Goal: Information Seeking & Learning: Learn about a topic

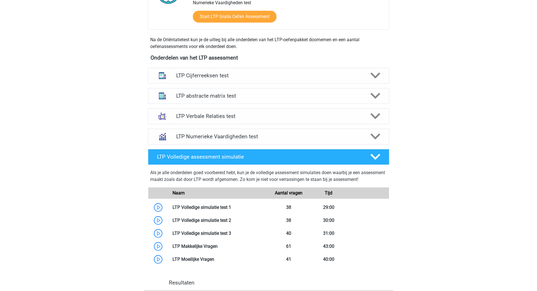
scroll to position [328, 0]
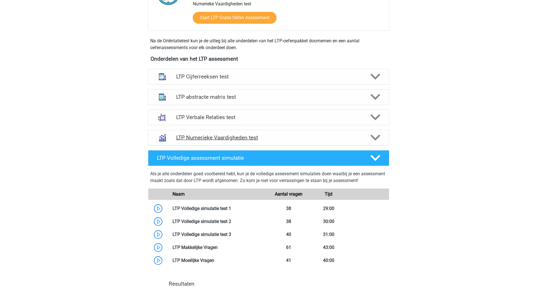
click at [276, 138] on h4 "LTP Numerieke Vaardigheden test" at bounding box center [268, 137] width 185 height 6
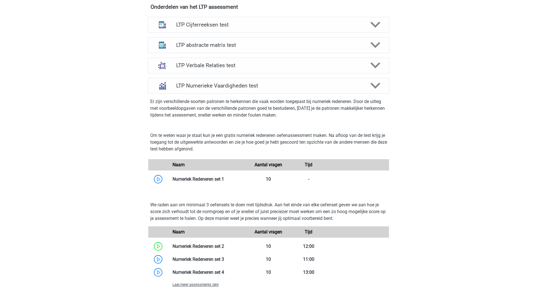
scroll to position [412, 0]
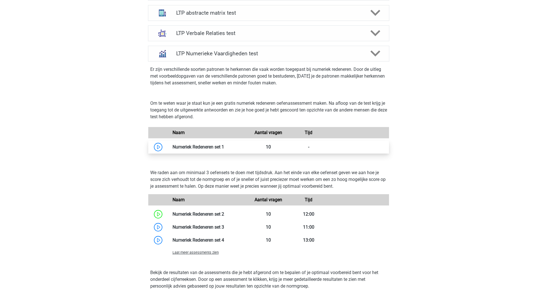
click at [224, 148] on link at bounding box center [224, 146] width 0 height 5
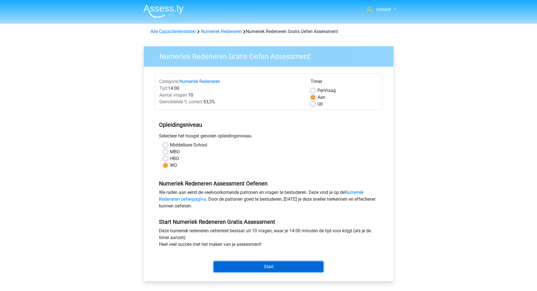
click at [278, 269] on input "Start" at bounding box center [269, 266] width 110 height 11
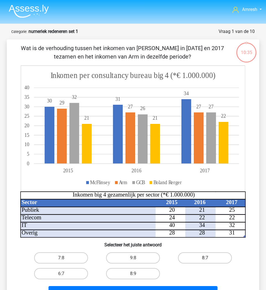
click at [204, 257] on label "8:7" at bounding box center [205, 258] width 54 height 11
click at [205, 258] on input "8:7" at bounding box center [207, 260] width 4 height 4
radio input "true"
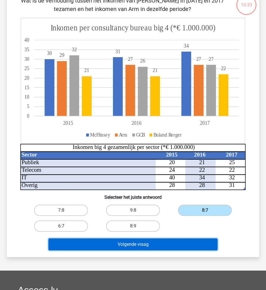
click at [190, 245] on button "Volgende vraag" at bounding box center [132, 245] width 169 height 12
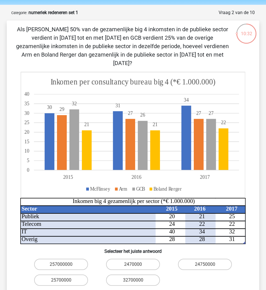
scroll to position [19, 0]
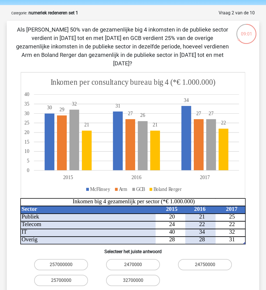
click at [219, 245] on h6 "Selecteer het juiste antwoord" at bounding box center [133, 250] width 234 height 10
click at [203, 260] on label "24750000" at bounding box center [205, 264] width 54 height 11
click at [205, 265] on input "24750000" at bounding box center [207, 267] width 4 height 4
radio input "true"
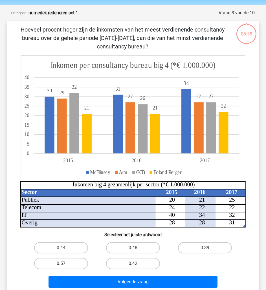
scroll to position [28, 0]
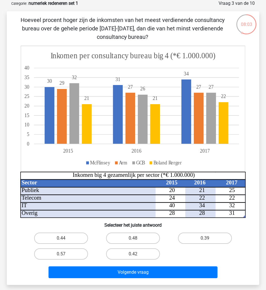
click at [152, 231] on div "0.48" at bounding box center [133, 239] width 72 height 16
click at [145, 238] on label "0.48" at bounding box center [133, 238] width 54 height 11
click at [137, 238] on input "0.48" at bounding box center [135, 240] width 4 height 4
radio input "true"
click at [160, 260] on div "0.42" at bounding box center [133, 254] width 72 height 16
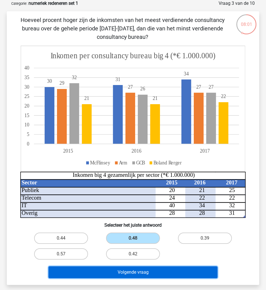
click at [165, 268] on button "Volgende vraag" at bounding box center [132, 273] width 169 height 12
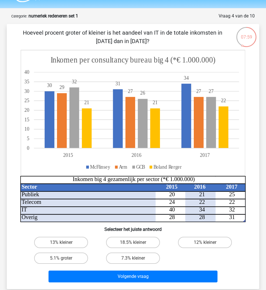
scroll to position [15, 0]
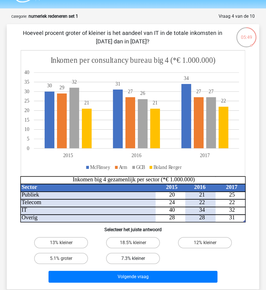
click at [142, 254] on label "7.3% kleiner" at bounding box center [133, 258] width 54 height 11
click at [137, 259] on input "7.3% kleiner" at bounding box center [135, 261] width 4 height 4
radio input "true"
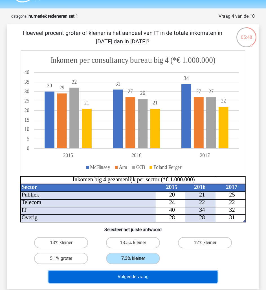
click at [169, 277] on button "Volgende vraag" at bounding box center [132, 277] width 169 height 12
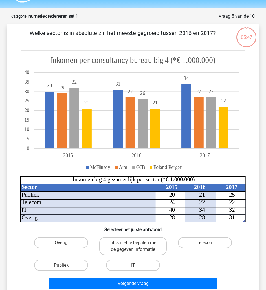
scroll to position [28, 0]
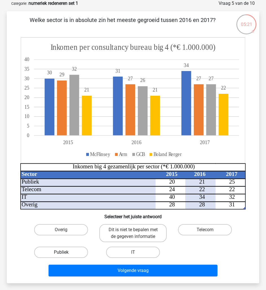
click at [67, 252] on label "Publiek" at bounding box center [61, 252] width 54 height 11
click at [65, 253] on input "Publiek" at bounding box center [63, 255] width 4 height 4
radio input "true"
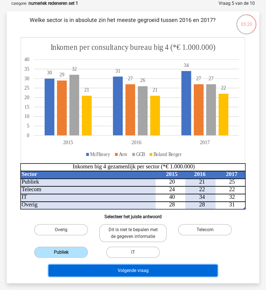
click at [146, 273] on button "Volgende vraag" at bounding box center [132, 271] width 169 height 12
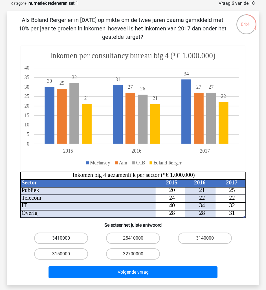
click at [74, 241] on label "3410000" at bounding box center [61, 238] width 54 height 11
click at [65, 241] on input "3410000" at bounding box center [63, 240] width 4 height 4
radio input "true"
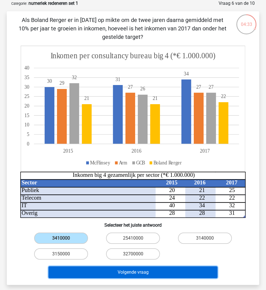
click at [95, 269] on button "Volgende vraag" at bounding box center [132, 273] width 169 height 12
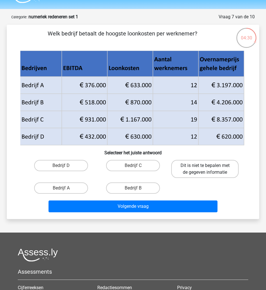
scroll to position [13, 0]
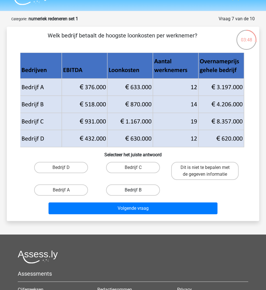
click at [127, 194] on label "Bedrijf B" at bounding box center [133, 190] width 54 height 11
click at [133, 194] on input "Bedrijf B" at bounding box center [135, 192] width 4 height 4
radio input "true"
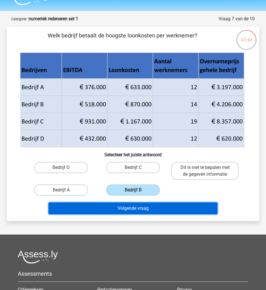
click at [189, 205] on button "Volgende vraag" at bounding box center [132, 209] width 169 height 12
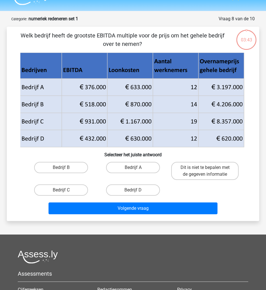
scroll to position [28, 0]
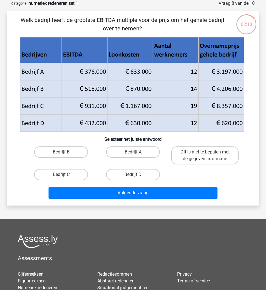
click at [67, 177] on label "Bedrijf C" at bounding box center [61, 174] width 54 height 11
click at [65, 177] on input "Bedrijf C" at bounding box center [63, 177] width 4 height 4
radio input "true"
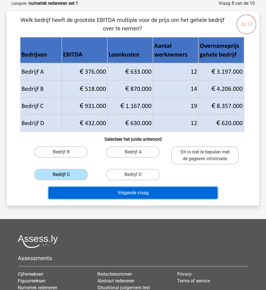
click at [98, 191] on button "Volgende vraag" at bounding box center [132, 193] width 169 height 12
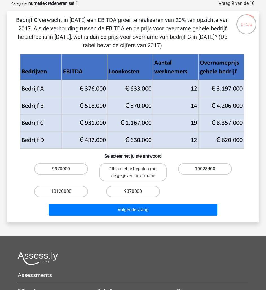
click at [215, 166] on label "10028400" at bounding box center [205, 169] width 54 height 11
click at [209, 169] on input "10028400" at bounding box center [207, 171] width 4 height 4
radio input "true"
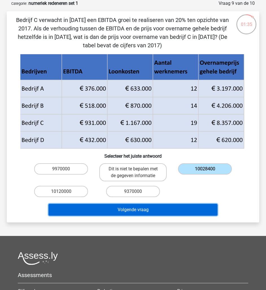
click at [184, 206] on button "Volgende vraag" at bounding box center [132, 210] width 169 height 12
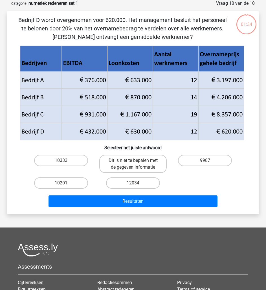
scroll to position [0, 0]
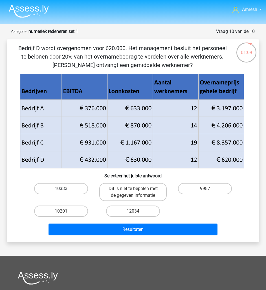
click at [74, 191] on label "10333" at bounding box center [61, 188] width 54 height 11
click at [65, 191] on input "10333" at bounding box center [63, 191] width 4 height 4
radio input "true"
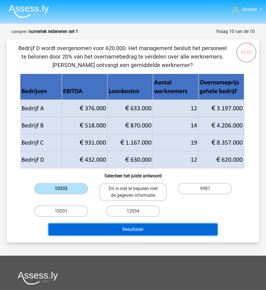
click at [132, 231] on button "Resultaten" at bounding box center [132, 230] width 169 height 12
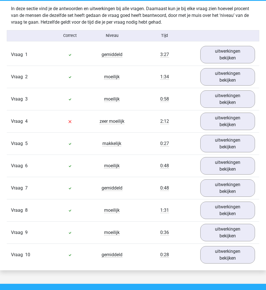
scroll to position [325, 0]
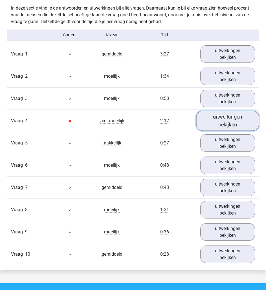
click at [218, 124] on link "uitwerkingen bekijken" at bounding box center [227, 121] width 63 height 20
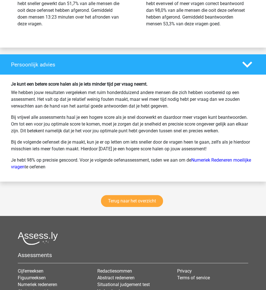
scroll to position [1080, 0]
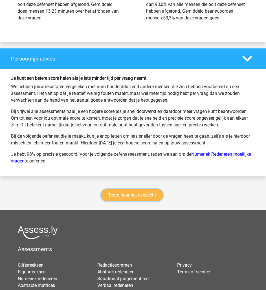
click at [149, 192] on link "Terug naar het overzicht" at bounding box center [132, 195] width 62 height 12
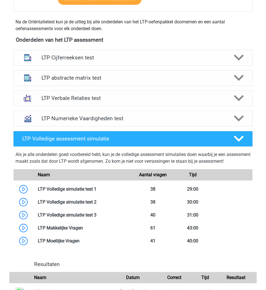
scroll to position [158, 0]
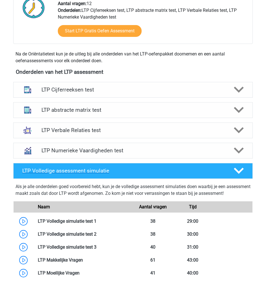
click at [207, 174] on h4 "LTP Volledige assessment simulatie" at bounding box center [123, 171] width 202 height 6
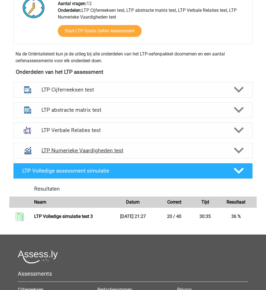
click at [218, 149] on h4 "LTP Numerieke Vaardigheden test" at bounding box center [132, 150] width 183 height 6
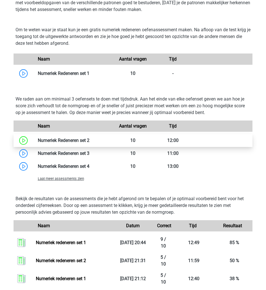
scroll to position [330, 0]
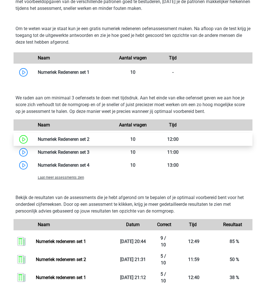
click at [89, 138] on link at bounding box center [89, 139] width 0 height 5
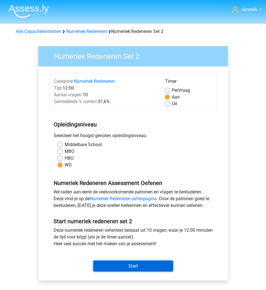
click at [149, 261] on input "Start" at bounding box center [132, 266] width 79 height 11
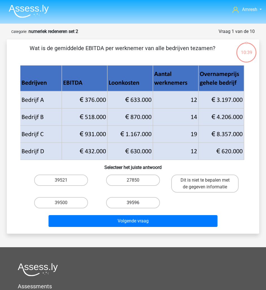
click at [146, 204] on label "39596" at bounding box center [133, 202] width 54 height 11
click at [137, 204] on input "39596" at bounding box center [135, 205] width 4 height 4
radio input "true"
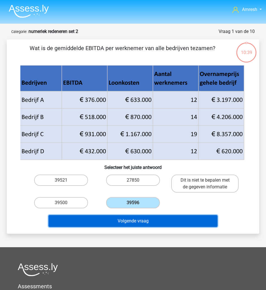
click at [153, 218] on button "Volgende vraag" at bounding box center [132, 221] width 169 height 12
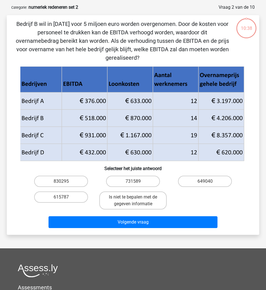
scroll to position [28, 0]
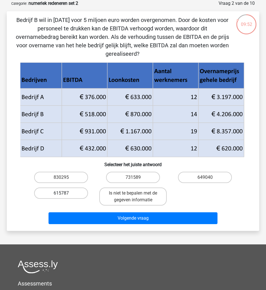
click at [80, 188] on label "615787" at bounding box center [61, 193] width 54 height 11
click at [65, 193] on input "615787" at bounding box center [63, 195] width 4 height 4
radio input "true"
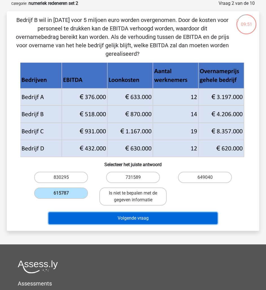
click at [125, 213] on button "Volgende vraag" at bounding box center [132, 219] width 169 height 12
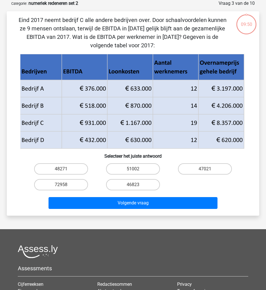
scroll to position [0, 0]
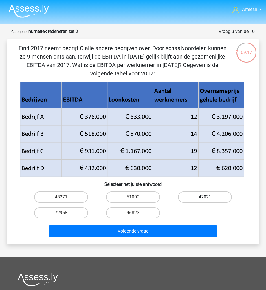
click at [208, 195] on label "47021" at bounding box center [205, 197] width 54 height 11
click at [208, 197] on input "47021" at bounding box center [207, 199] width 4 height 4
radio input "true"
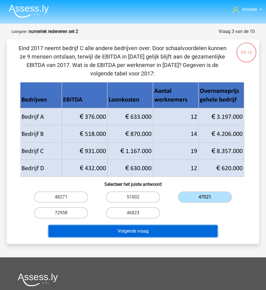
click at [206, 227] on button "Volgende vraag" at bounding box center [132, 232] width 169 height 12
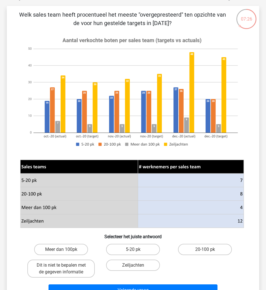
scroll to position [34, 0]
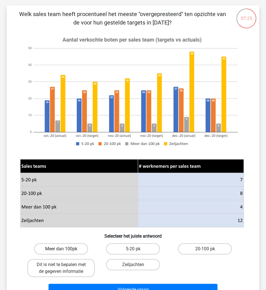
click at [57, 251] on label "Meer dan 100pk" at bounding box center [61, 249] width 54 height 11
click at [61, 251] on input "Meer dan 100pk" at bounding box center [63, 251] width 4 height 4
radio input "true"
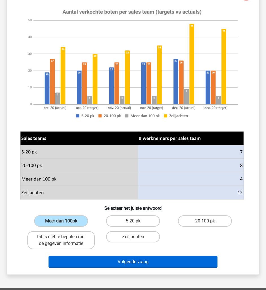
scroll to position [62, 0]
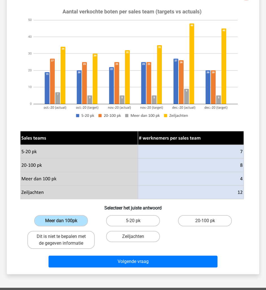
click at [123, 271] on div "Welk sales team heeft procentueel het meeste "overgepresteerd" ten opzichte van…" at bounding box center [133, 125] width 252 height 297
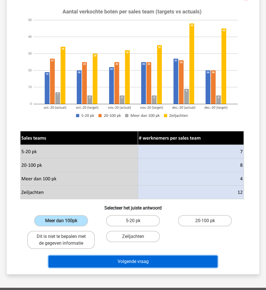
click at [127, 264] on button "Volgende vraag" at bounding box center [132, 262] width 169 height 12
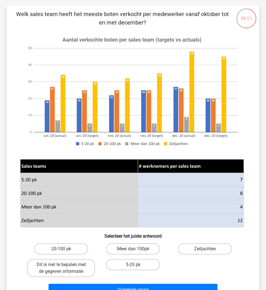
scroll to position [34, 0]
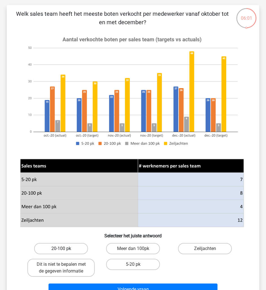
click at [82, 249] on label "20-100 pk" at bounding box center [61, 248] width 54 height 11
click at [65, 249] on input "20-100 pk" at bounding box center [63, 251] width 4 height 4
radio input "true"
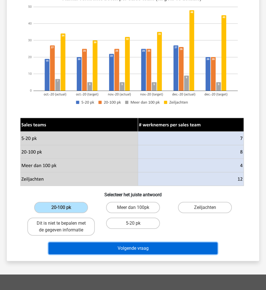
click at [153, 249] on button "Volgende vraag" at bounding box center [132, 249] width 169 height 12
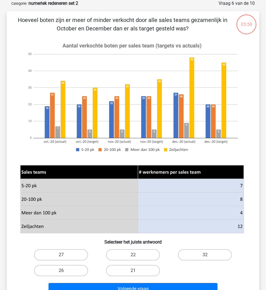
scroll to position [16, 0]
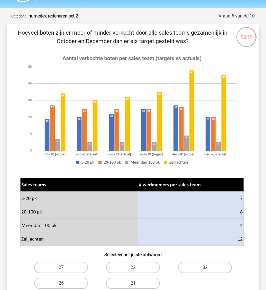
click at [84, 269] on label "27" at bounding box center [61, 267] width 54 height 11
click at [65, 269] on input "27" at bounding box center [63, 270] width 4 height 4
radio input "true"
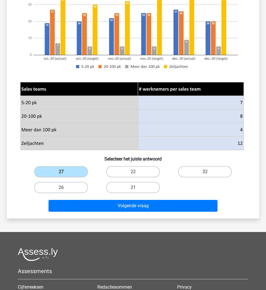
scroll to position [112, 0]
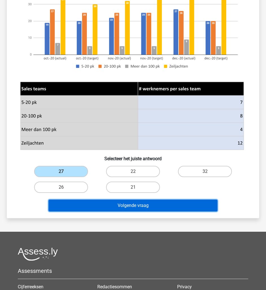
click at [167, 208] on button "Volgende vraag" at bounding box center [132, 206] width 169 height 12
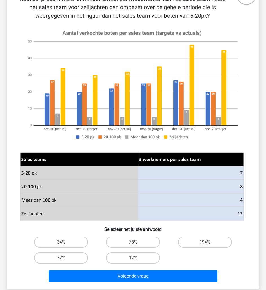
scroll to position [58, 0]
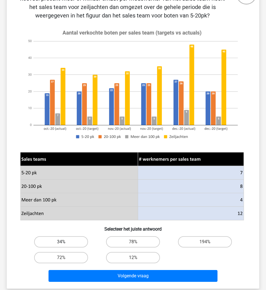
click at [69, 243] on label "34%" at bounding box center [61, 242] width 54 height 11
click at [65, 243] on input "34%" at bounding box center [63, 244] width 4 height 4
radio input "true"
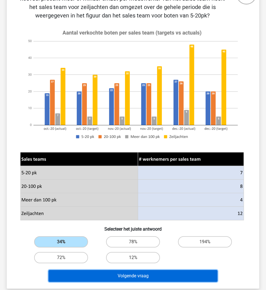
click at [156, 274] on button "Volgende vraag" at bounding box center [132, 276] width 169 height 12
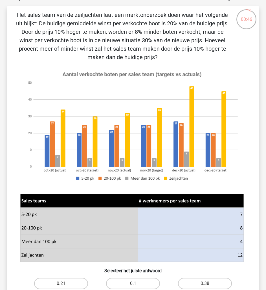
scroll to position [32, 0]
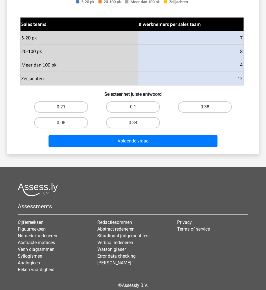
click at [204, 112] on label "0.38" at bounding box center [205, 106] width 54 height 11
click at [205, 111] on input "0.38" at bounding box center [207, 109] width 4 height 4
radio input "true"
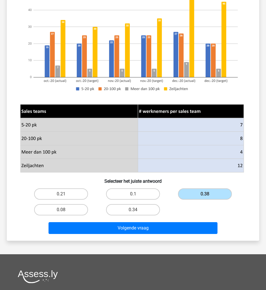
scroll to position [123, 0]
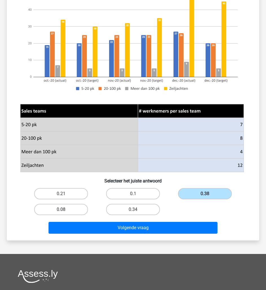
drag, startPoint x: 76, startPoint y: 208, endPoint x: 83, endPoint y: 213, distance: 9.0
click at [76, 208] on label "0.08" at bounding box center [61, 209] width 54 height 11
click at [65, 210] on input "0.08" at bounding box center [63, 212] width 4 height 4
radio input "true"
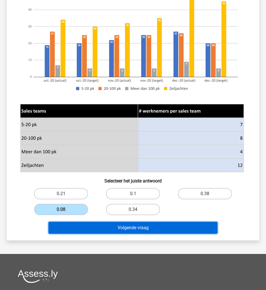
click at [143, 229] on button "Volgende vraag" at bounding box center [132, 228] width 169 height 12
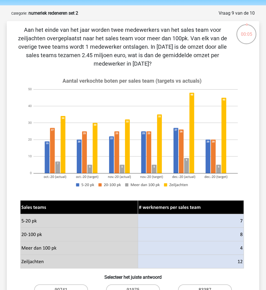
scroll to position [19, 0]
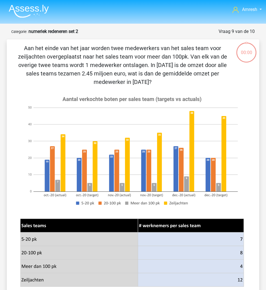
scroll to position [19, 0]
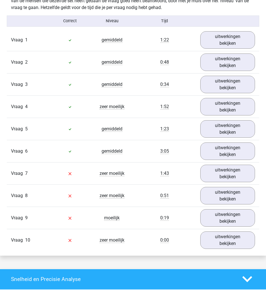
scroll to position [333, 0]
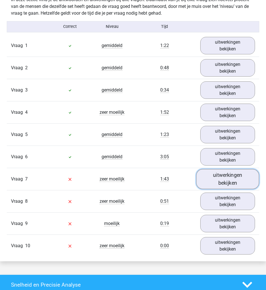
click at [236, 183] on link "uitwerkingen bekijken" at bounding box center [227, 179] width 63 height 20
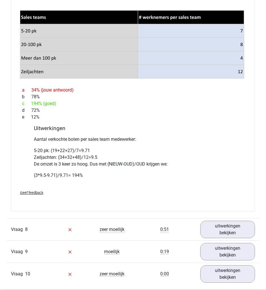
scroll to position [716, 0]
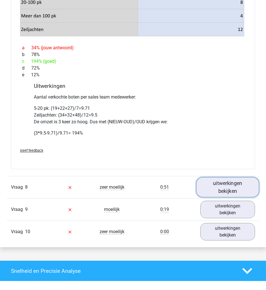
click at [222, 191] on link "uitwerkingen bekijken" at bounding box center [227, 188] width 63 height 20
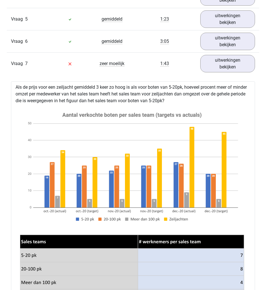
scroll to position [448, 0]
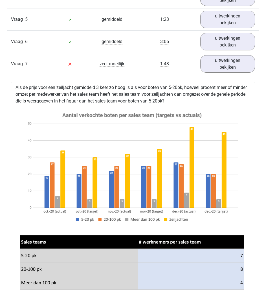
click at [36, 69] on div "Vraag 7 zeer moeilijk 1:43 uitwerkingen bekijken" at bounding box center [133, 64] width 252 height 22
click at [213, 67] on link "uitwerkingen bekijken" at bounding box center [227, 64] width 63 height 20
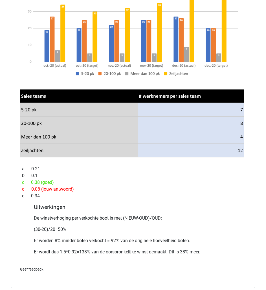
scroll to position [624, 0]
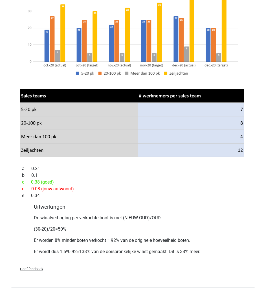
click at [223, 229] on p "(30-20)/20=50%" at bounding box center [133, 229] width 198 height 7
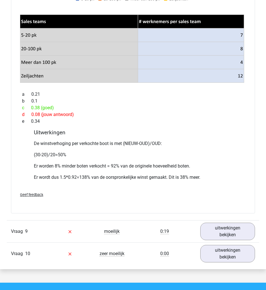
scroll to position [699, 0]
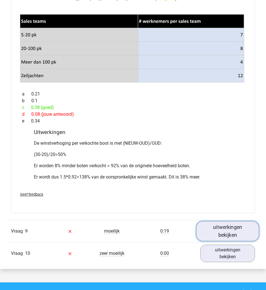
click at [223, 229] on link "uitwerkingen bekijken" at bounding box center [227, 232] width 63 height 20
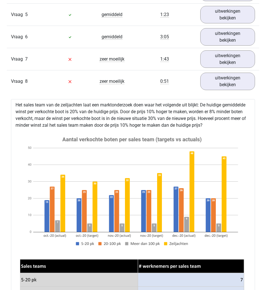
scroll to position [444, 0]
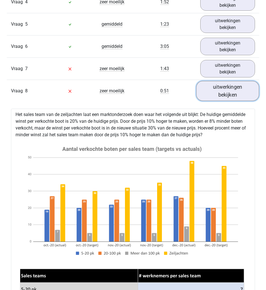
click at [234, 91] on link "uitwerkingen bekijken" at bounding box center [227, 91] width 63 height 20
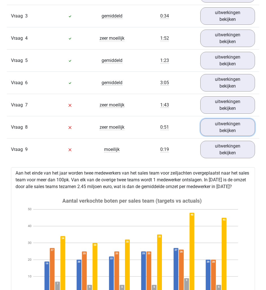
scroll to position [407, 0]
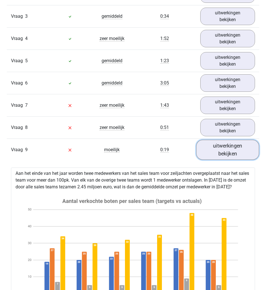
click at [231, 148] on link "uitwerkingen bekijken" at bounding box center [227, 150] width 63 height 20
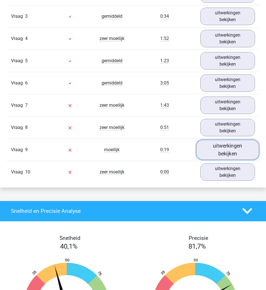
click at [231, 148] on link "uitwerkingen bekijken" at bounding box center [227, 150] width 63 height 20
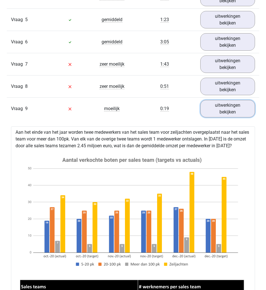
scroll to position [444, 0]
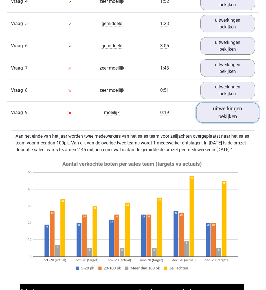
click at [227, 116] on link "uitwerkingen bekijken" at bounding box center [227, 113] width 63 height 20
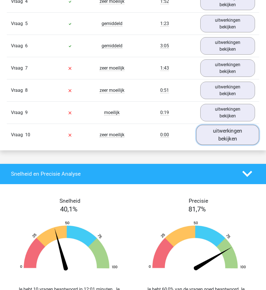
click at [231, 129] on link "uitwerkingen bekijken" at bounding box center [227, 135] width 63 height 20
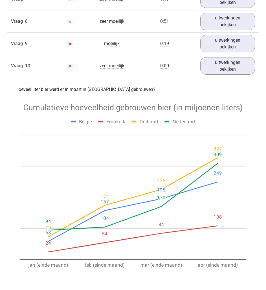
scroll to position [505, 0]
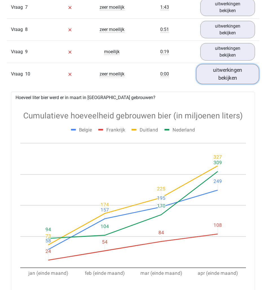
click at [229, 74] on link "uitwerkingen bekijken" at bounding box center [227, 74] width 63 height 20
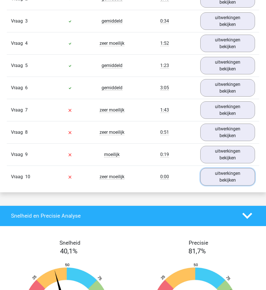
scroll to position [400, 0]
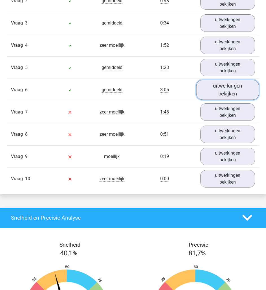
click at [234, 92] on link "uitwerkingen bekijken" at bounding box center [227, 90] width 63 height 20
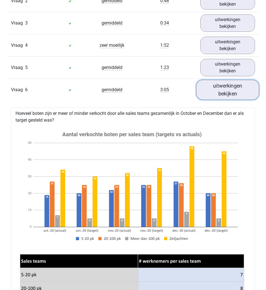
click at [234, 92] on link "uitwerkingen bekijken" at bounding box center [227, 90] width 63 height 20
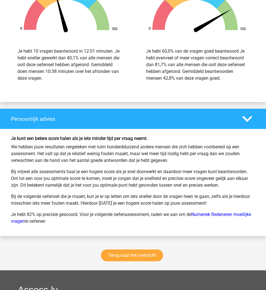
scroll to position [683, 0]
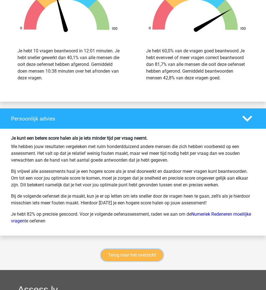
click at [135, 258] on link "Terug naar het overzicht" at bounding box center [132, 255] width 62 height 12
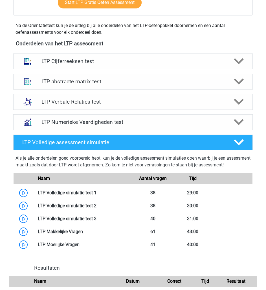
scroll to position [174, 0]
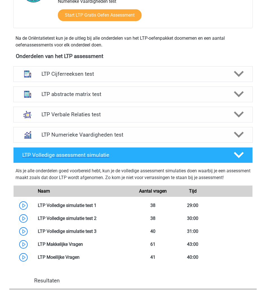
click at [238, 156] on icon at bounding box center [239, 155] width 10 height 10
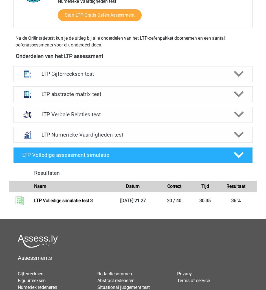
click at [246, 134] on div at bounding box center [238, 135] width 19 height 10
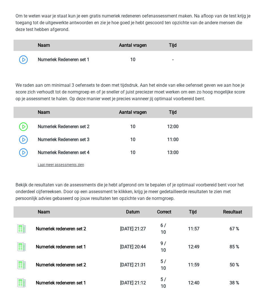
scroll to position [343, 0]
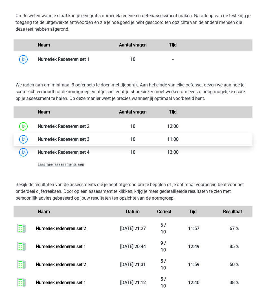
click at [89, 138] on link at bounding box center [89, 139] width 0 height 5
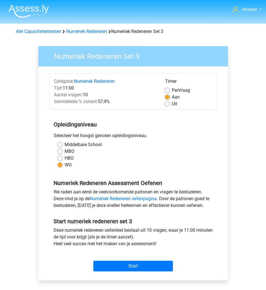
click at [222, 105] on div "Categorie: Numeriek Redeneren Tijd: 11:00 Aantal vragen: 10 Gemiddelde % correc…" at bounding box center [133, 174] width 181 height 214
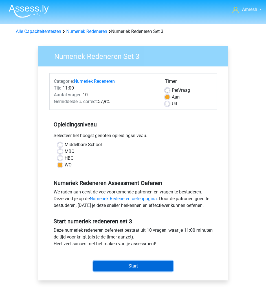
click at [145, 269] on input "Start" at bounding box center [132, 266] width 79 height 11
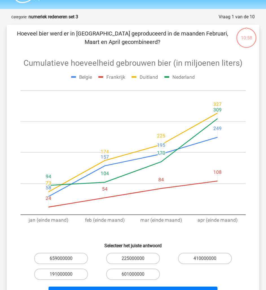
scroll to position [15, 0]
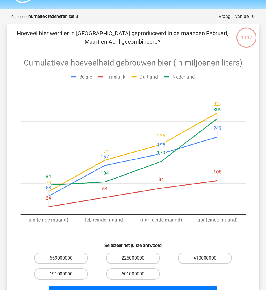
drag, startPoint x: 172, startPoint y: 227, endPoint x: 74, endPoint y: 275, distance: 108.4
click at [74, 275] on label "191000000" at bounding box center [61, 274] width 54 height 11
click at [65, 275] on input "191000000" at bounding box center [63, 276] width 4 height 4
radio input "true"
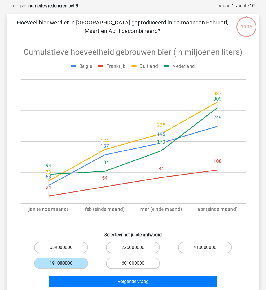
scroll to position [29, 0]
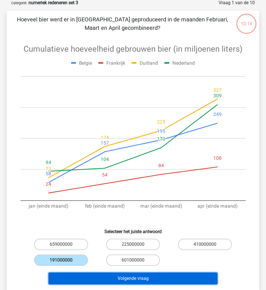
click at [142, 281] on button "Volgende vraag" at bounding box center [132, 279] width 169 height 12
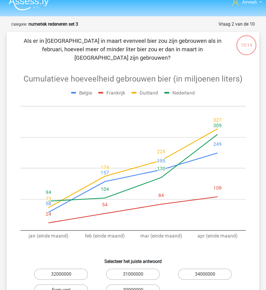
scroll to position [7, 0]
click at [66, 285] on label "Even veel" at bounding box center [61, 290] width 54 height 11
click at [65, 290] on input "Even veel" at bounding box center [63, 293] width 4 height 4
radio input "true"
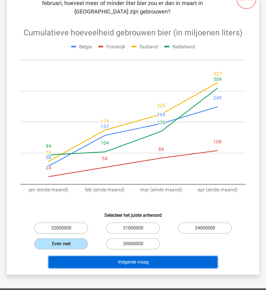
click at [170, 257] on button "Volgende vraag" at bounding box center [132, 263] width 169 height 12
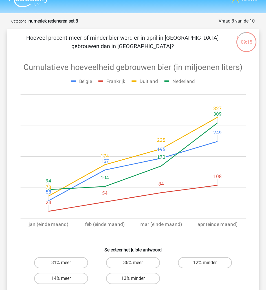
scroll to position [11, 0]
click at [128, 264] on label "36% meer" at bounding box center [133, 262] width 54 height 11
click at [133, 264] on input "36% meer" at bounding box center [135, 265] width 4 height 4
radio input "true"
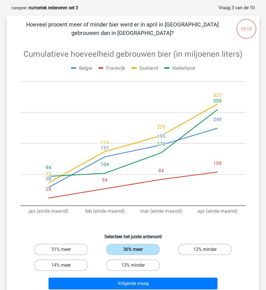
scroll to position [25, 0]
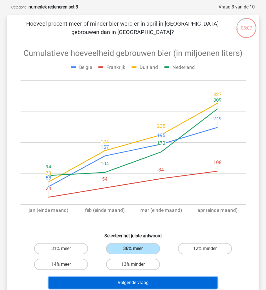
click at [164, 282] on button "Volgende vraag" at bounding box center [132, 283] width 169 height 12
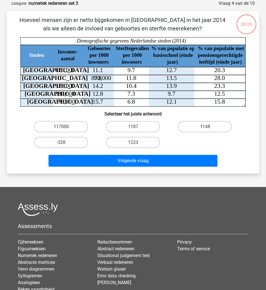
scroll to position [1, 0]
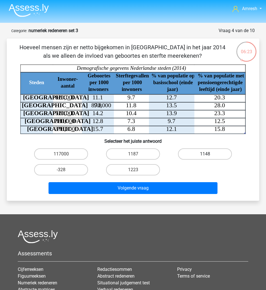
click at [189, 154] on label "1148" at bounding box center [205, 154] width 54 height 11
click at [205, 154] on input "1148" at bounding box center [207, 156] width 4 height 4
radio input "true"
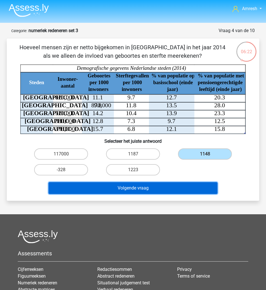
click at [171, 185] on button "Volgende vraag" at bounding box center [132, 188] width 169 height 12
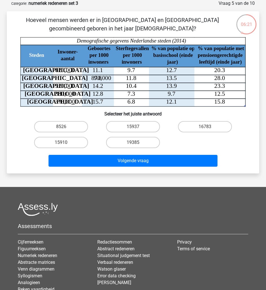
scroll to position [23, 0]
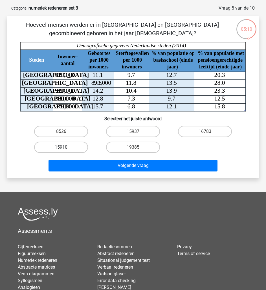
click at [75, 145] on label "15910" at bounding box center [61, 147] width 54 height 11
click at [65, 147] on input "15910" at bounding box center [63, 149] width 4 height 4
radio input "true"
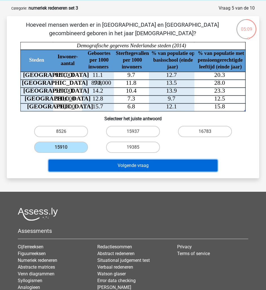
click at [131, 161] on button "Volgende vraag" at bounding box center [132, 166] width 169 height 12
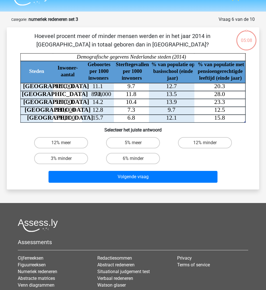
scroll to position [12, 0]
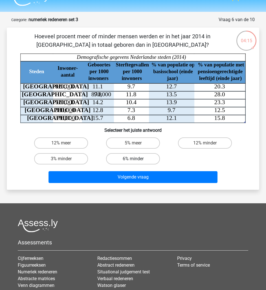
click at [153, 159] on label "6% minder" at bounding box center [133, 158] width 54 height 11
click at [137, 159] on input "6% minder" at bounding box center [135, 161] width 4 height 4
radio input "true"
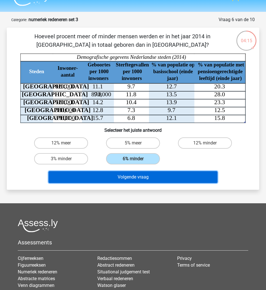
click at [185, 181] on button "Volgende vraag" at bounding box center [132, 177] width 169 height 12
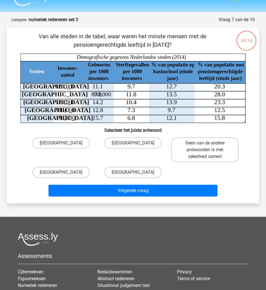
scroll to position [28, 0]
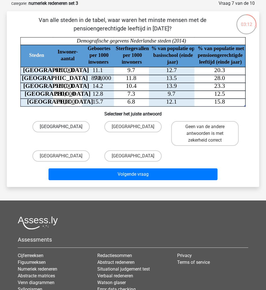
click at [81, 125] on label "Amsterdam" at bounding box center [60, 126] width 57 height 11
click at [65, 127] on input "Amsterdam" at bounding box center [63, 129] width 4 height 4
radio input "true"
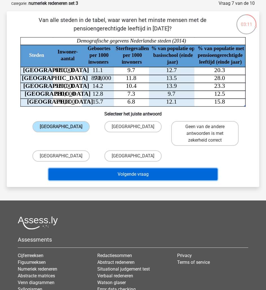
click at [167, 175] on button "Volgende vraag" at bounding box center [132, 175] width 169 height 12
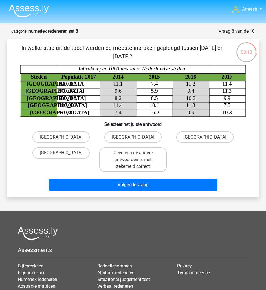
scroll to position [0, 0]
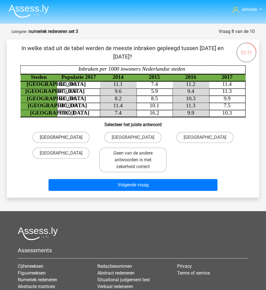
click at [75, 142] on label "Rotterdam" at bounding box center [60, 137] width 57 height 11
click at [65, 141] on input "Rotterdam" at bounding box center [63, 140] width 4 height 4
radio input "true"
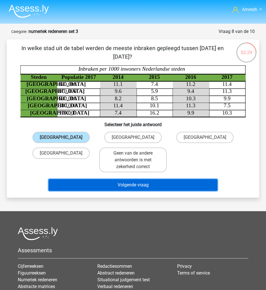
click at [112, 181] on button "Volgende vraag" at bounding box center [132, 185] width 169 height 12
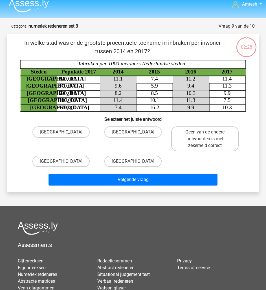
scroll to position [5, 0]
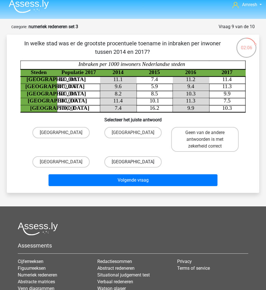
click at [141, 163] on label "Amsterdam" at bounding box center [132, 161] width 57 height 11
click at [137, 163] on input "Amsterdam" at bounding box center [135, 164] width 4 height 4
radio input "true"
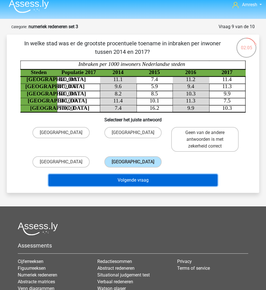
click at [156, 181] on button "Volgende vraag" at bounding box center [132, 180] width 169 height 12
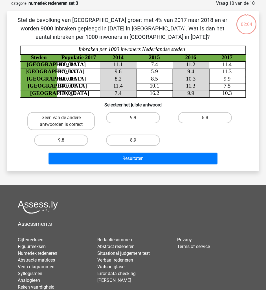
scroll to position [0, 0]
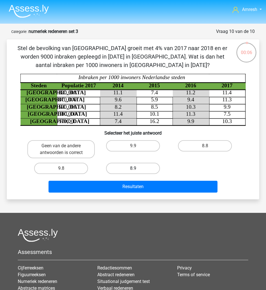
click at [138, 169] on label "8.9" at bounding box center [133, 168] width 54 height 11
click at [137, 169] on input "8.9" at bounding box center [135, 171] width 4 height 4
radio input "true"
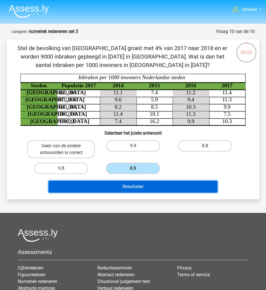
click at [150, 187] on button "Resultaten" at bounding box center [132, 187] width 169 height 12
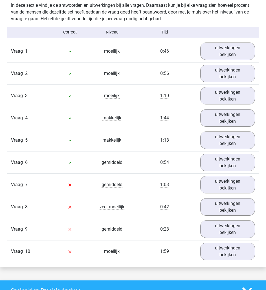
scroll to position [378, 0]
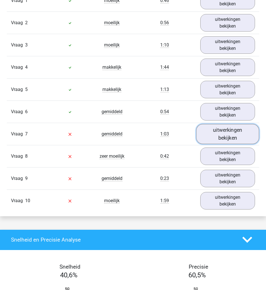
click at [235, 141] on link "uitwerkingen bekijken" at bounding box center [227, 134] width 63 height 20
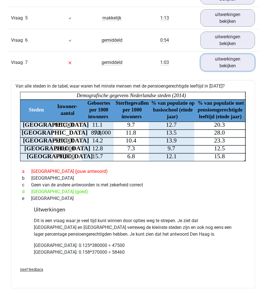
scroll to position [450, 0]
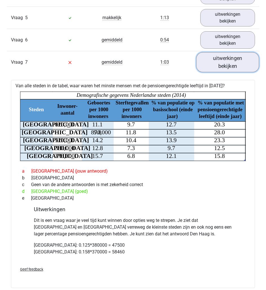
click at [232, 69] on link "uitwerkingen bekijken" at bounding box center [227, 62] width 63 height 20
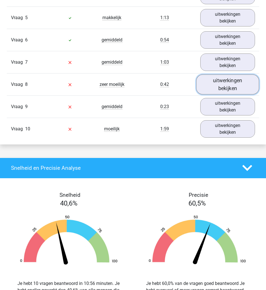
click at [240, 83] on link "uitwerkingen bekijken" at bounding box center [227, 84] width 63 height 20
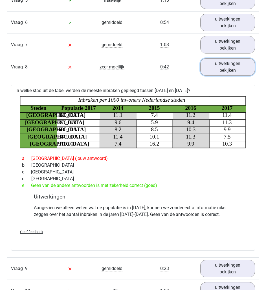
scroll to position [468, 0]
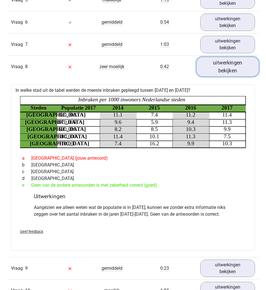
click at [226, 68] on link "uitwerkingen bekijken" at bounding box center [227, 67] width 63 height 20
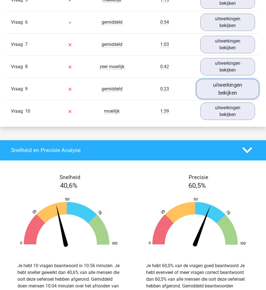
click at [213, 85] on link "uitwerkingen bekijken" at bounding box center [227, 89] width 63 height 20
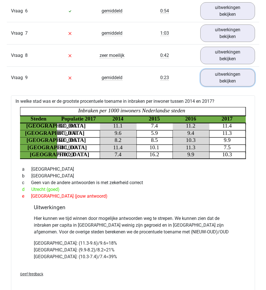
scroll to position [479, 0]
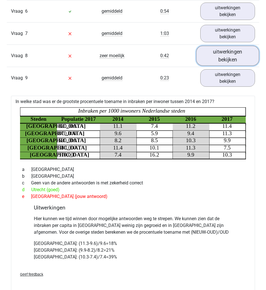
click at [246, 56] on link "uitwerkingen bekijken" at bounding box center [227, 56] width 63 height 20
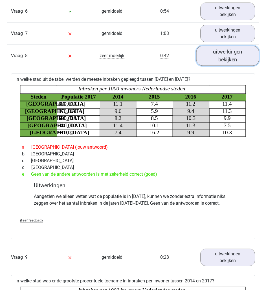
click at [246, 55] on link "uitwerkingen bekijken" at bounding box center [227, 56] width 63 height 20
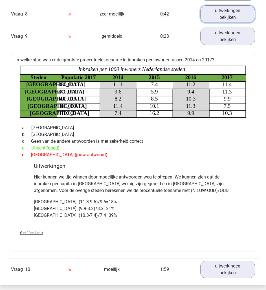
scroll to position [500, 0]
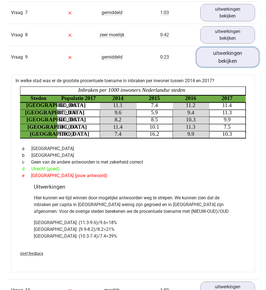
click at [233, 58] on link "uitwerkingen bekijken" at bounding box center [227, 57] width 63 height 20
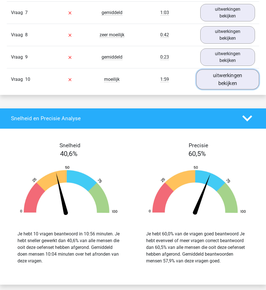
click at [231, 84] on link "uitwerkingen bekijken" at bounding box center [227, 79] width 63 height 20
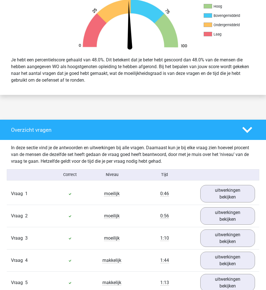
scroll to position [0, 0]
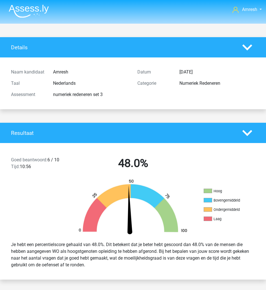
click at [248, 135] on icon at bounding box center [247, 133] width 10 height 10
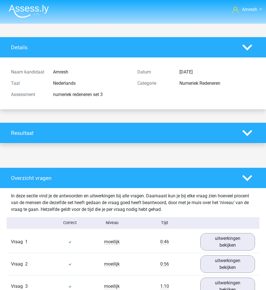
click at [253, 184] on div "Overzicht vragen" at bounding box center [133, 178] width 266 height 20
click at [255, 176] on div at bounding box center [248, 178] width 21 height 10
click at [238, 179] on div at bounding box center [248, 178] width 21 height 10
click at [246, 180] on polygon at bounding box center [247, 178] width 10 height 6
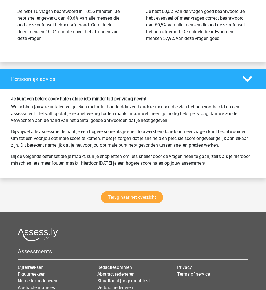
scroll to position [387, 0]
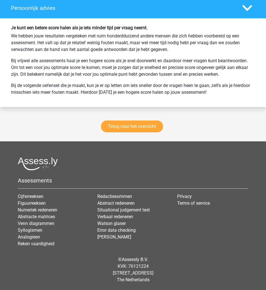
click at [140, 135] on div "Terug naar het overzicht" at bounding box center [133, 128] width 266 height 28
click at [129, 126] on link "Terug naar het overzicht" at bounding box center [132, 127] width 62 height 12
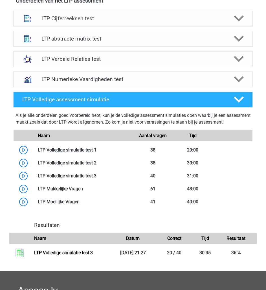
scroll to position [222, 0]
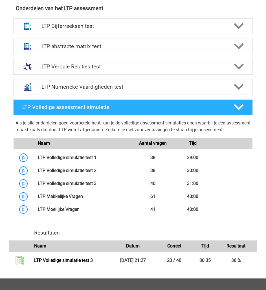
click at [229, 94] on div "LTP Numerieke Vaardigheden test" at bounding box center [132, 87] width 239 height 16
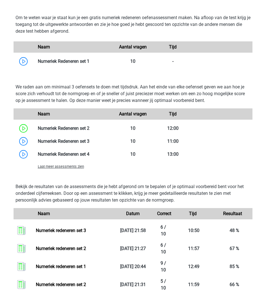
scroll to position [386, 0]
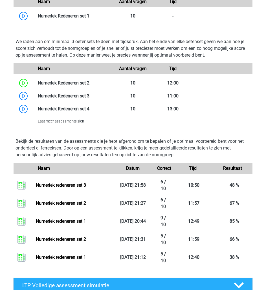
drag, startPoint x: 147, startPoint y: 184, endPoint x: 181, endPoint y: 121, distance: 71.5
click at [181, 121] on div at bounding box center [182, 121] width 139 height 7
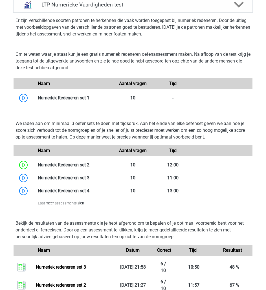
scroll to position [304, 0]
click at [76, 205] on span "Laat meer assessments zien" at bounding box center [61, 204] width 46 height 4
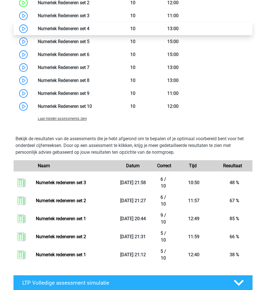
scroll to position [467, 0]
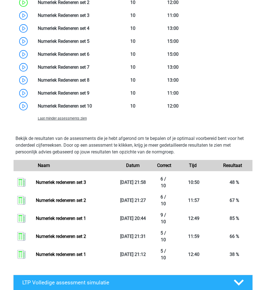
click at [79, 121] on div "Laat minder assessments zien" at bounding box center [73, 118] width 79 height 7
click at [78, 117] on span "Laat minder assessments zien" at bounding box center [62, 118] width 49 height 4
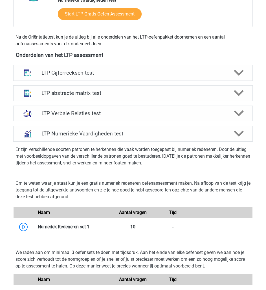
scroll to position [175, 0]
click at [227, 134] on div "LTP Numerieke Vaardigheden test" at bounding box center [132, 134] width 191 height 6
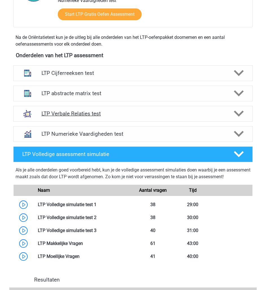
click at [194, 111] on h4 "LTP Verbale Relaties test" at bounding box center [132, 114] width 183 height 6
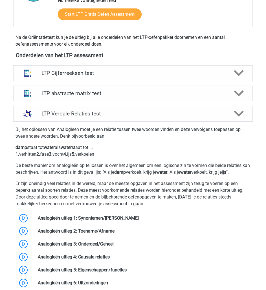
click at [194, 111] on h4 "LTP Verbale Relaties test" at bounding box center [132, 114] width 183 height 6
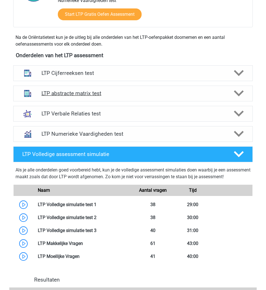
click at [204, 91] on h4 "LTP abstracte matrix test" at bounding box center [132, 93] width 183 height 6
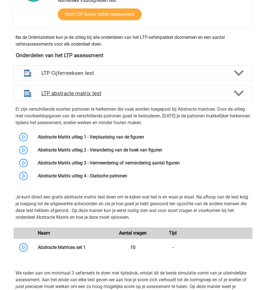
click at [204, 91] on h4 "LTP abstracte matrix test" at bounding box center [132, 93] width 183 height 6
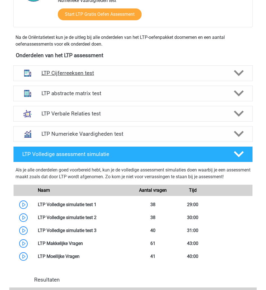
click at [205, 78] on div "LTP Cijferreeksen test" at bounding box center [132, 73] width 239 height 16
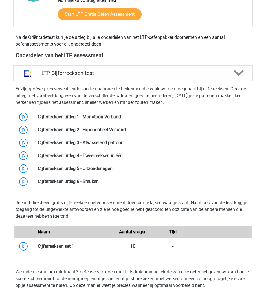
click at [205, 78] on div "LTP Cijferreeksen test" at bounding box center [132, 73] width 239 height 16
